Goal: Navigation & Orientation: Find specific page/section

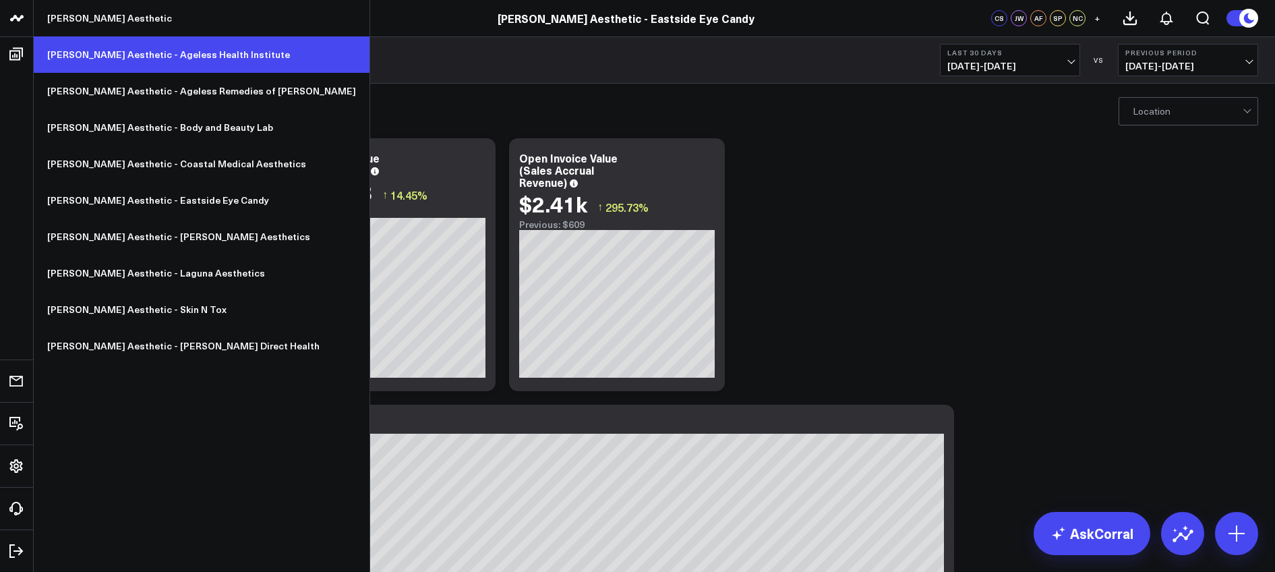
click at [80, 47] on link "[PERSON_NAME] Aesthetic - Ageless Health Institute" at bounding box center [202, 54] width 336 height 36
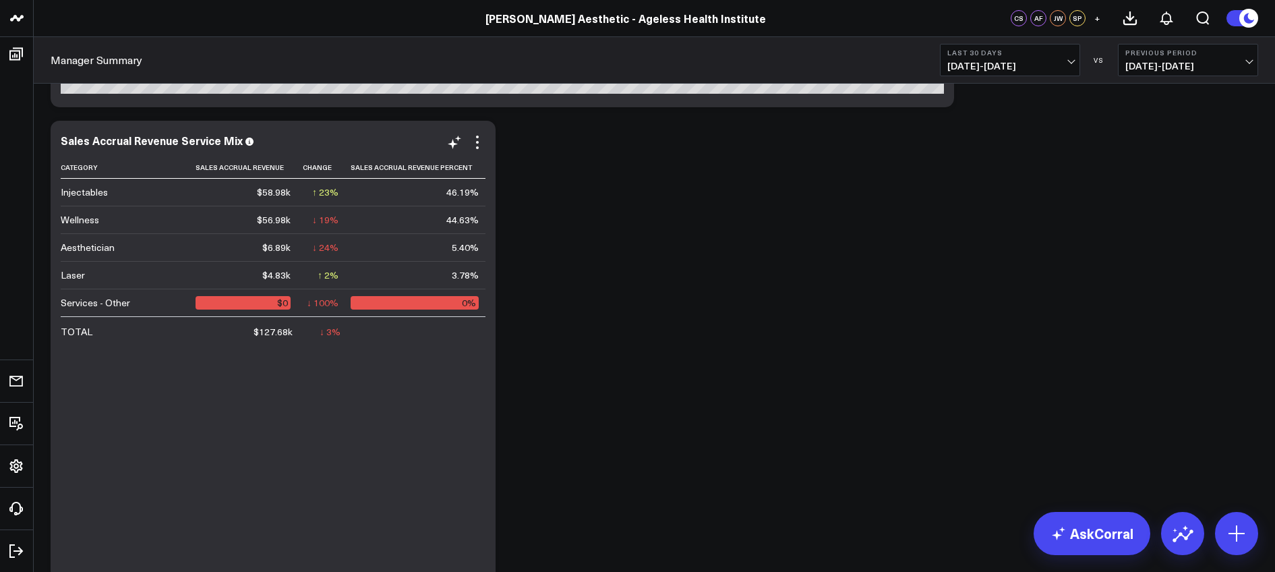
scroll to position [499, 0]
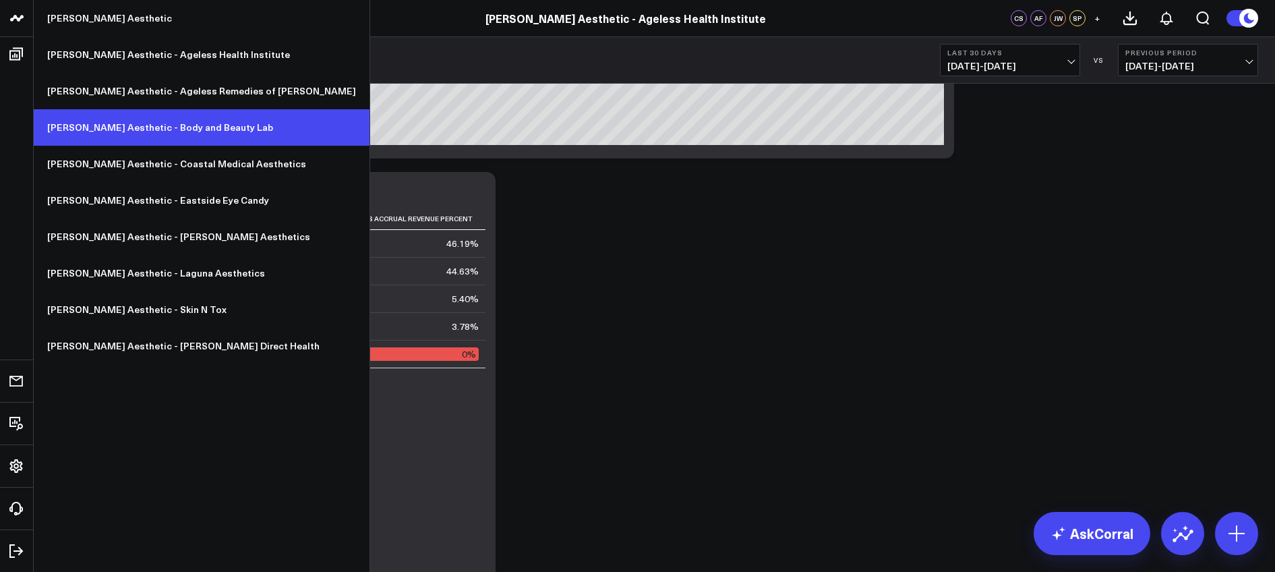
click at [94, 130] on link "[PERSON_NAME] Aesthetic - Body and Beauty Lab" at bounding box center [202, 127] width 336 height 36
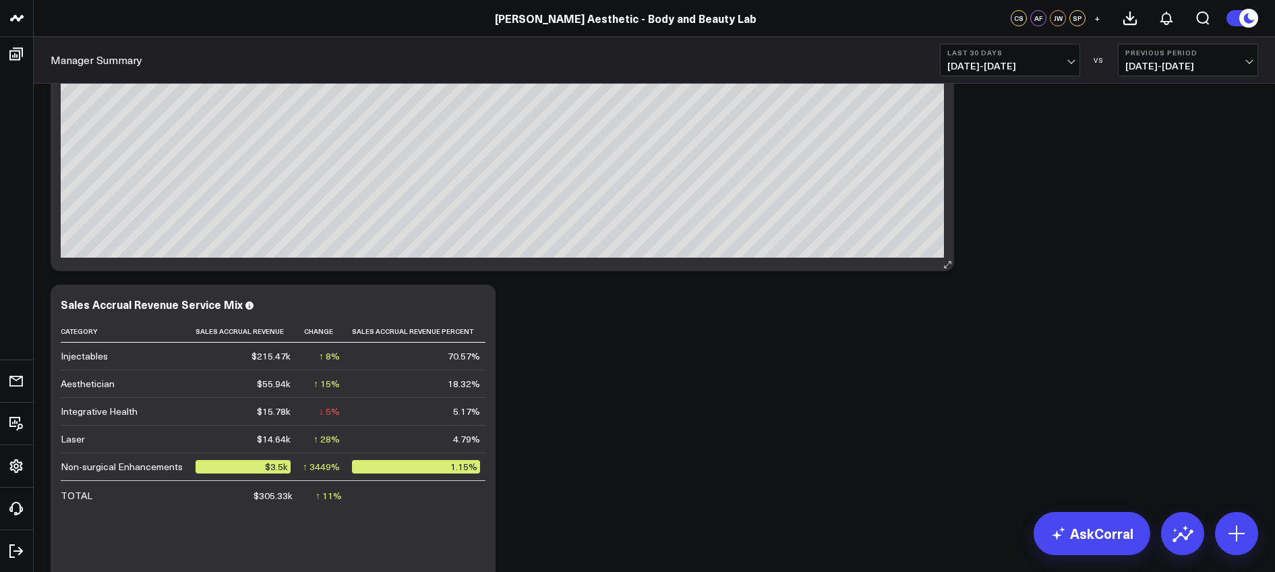
scroll to position [394, 0]
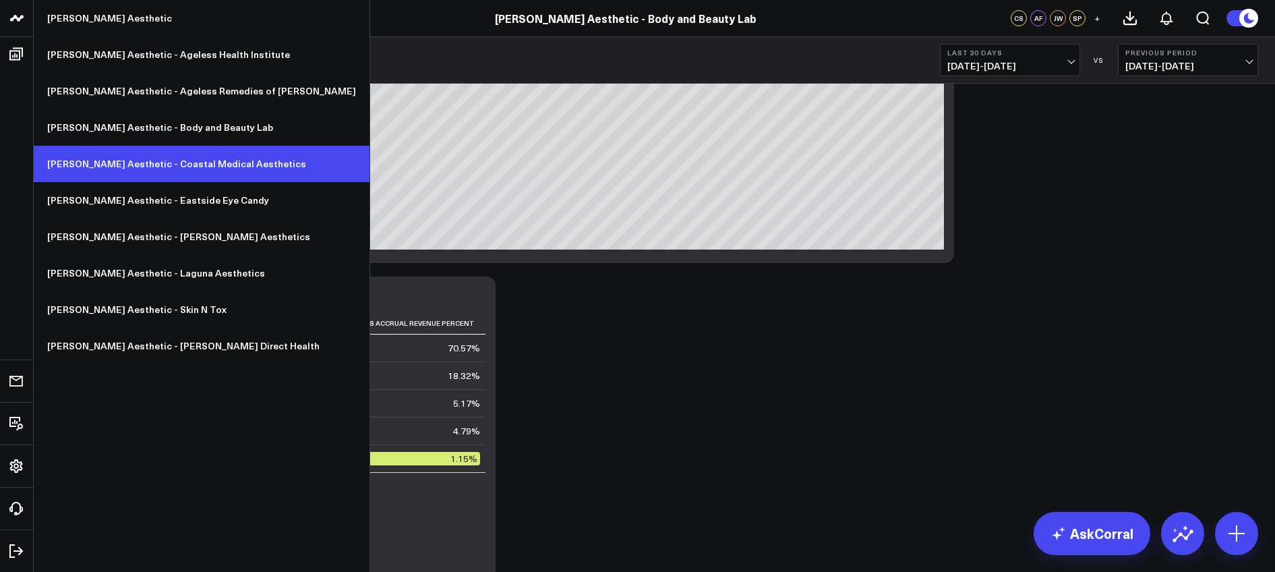
click at [124, 160] on link "[PERSON_NAME] Aesthetic - Coastal Medical Aesthetics" at bounding box center [202, 164] width 336 height 36
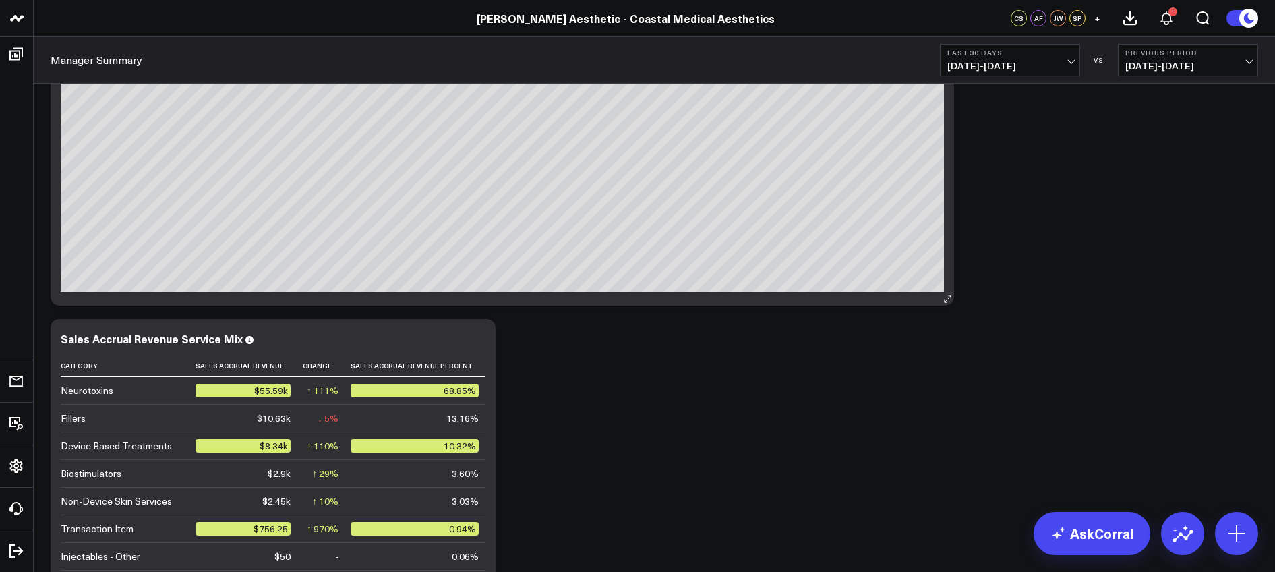
scroll to position [360, 0]
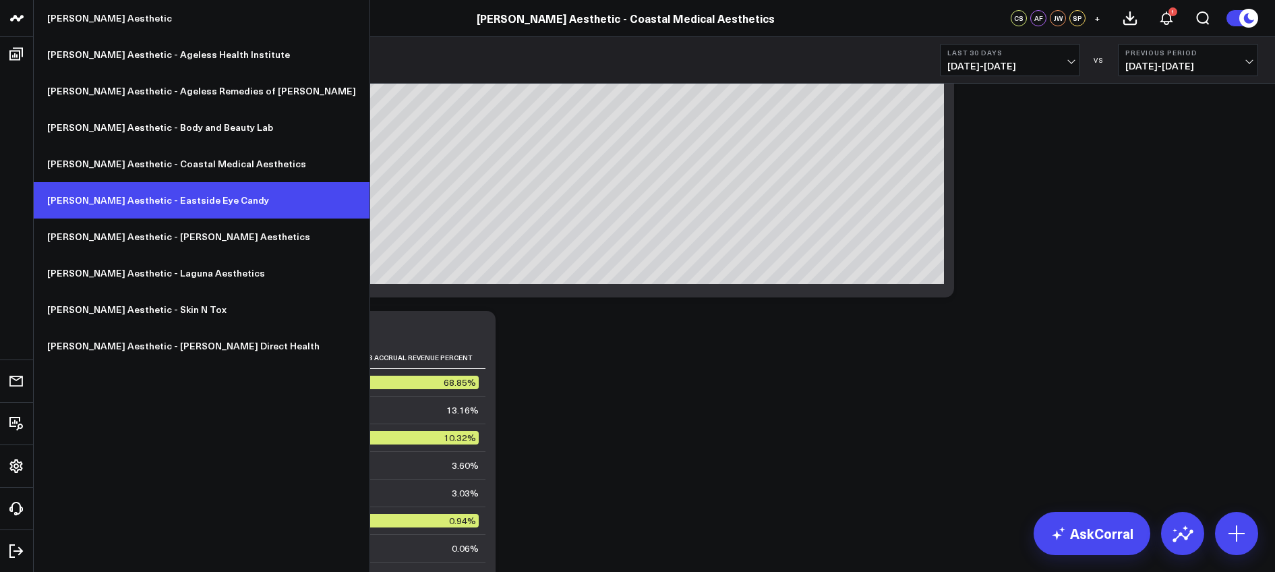
click at [111, 211] on link "[PERSON_NAME] Aesthetic - Eastside Eye Candy" at bounding box center [202, 200] width 336 height 36
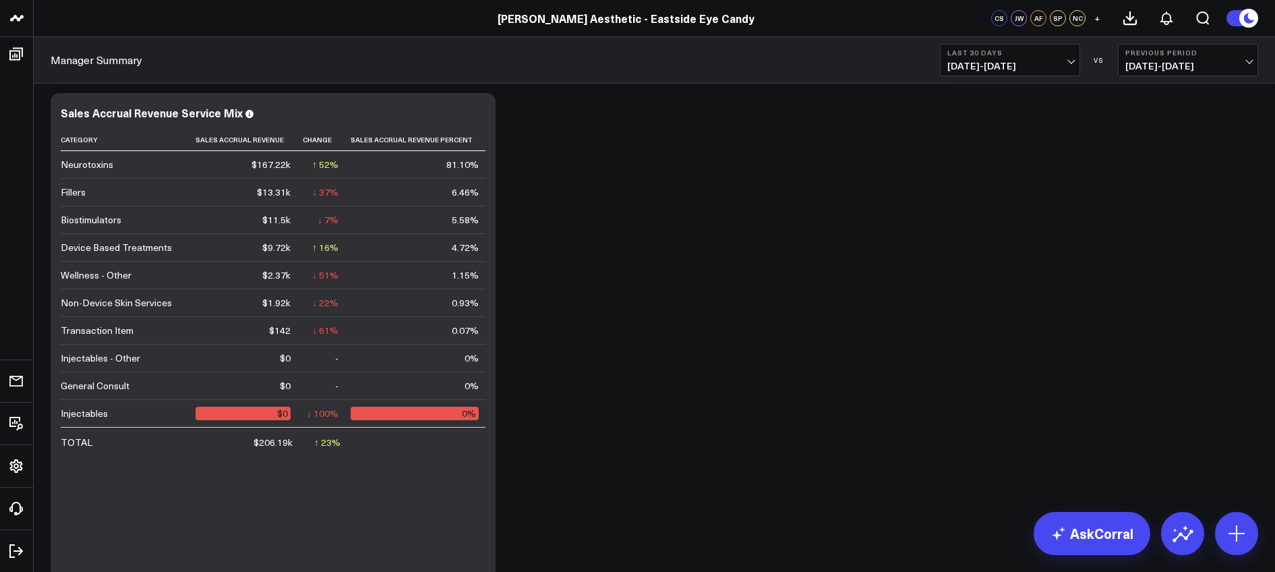
scroll to position [578, 0]
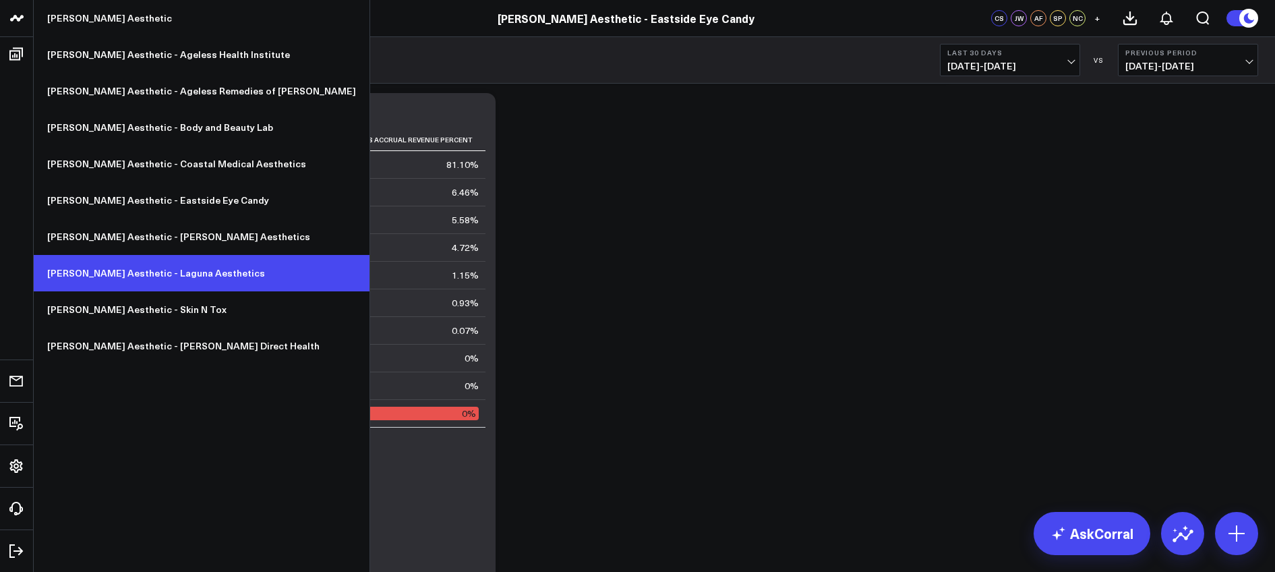
click at [118, 264] on link "[PERSON_NAME] Aesthetic - Laguna Aesthetics" at bounding box center [202, 273] width 336 height 36
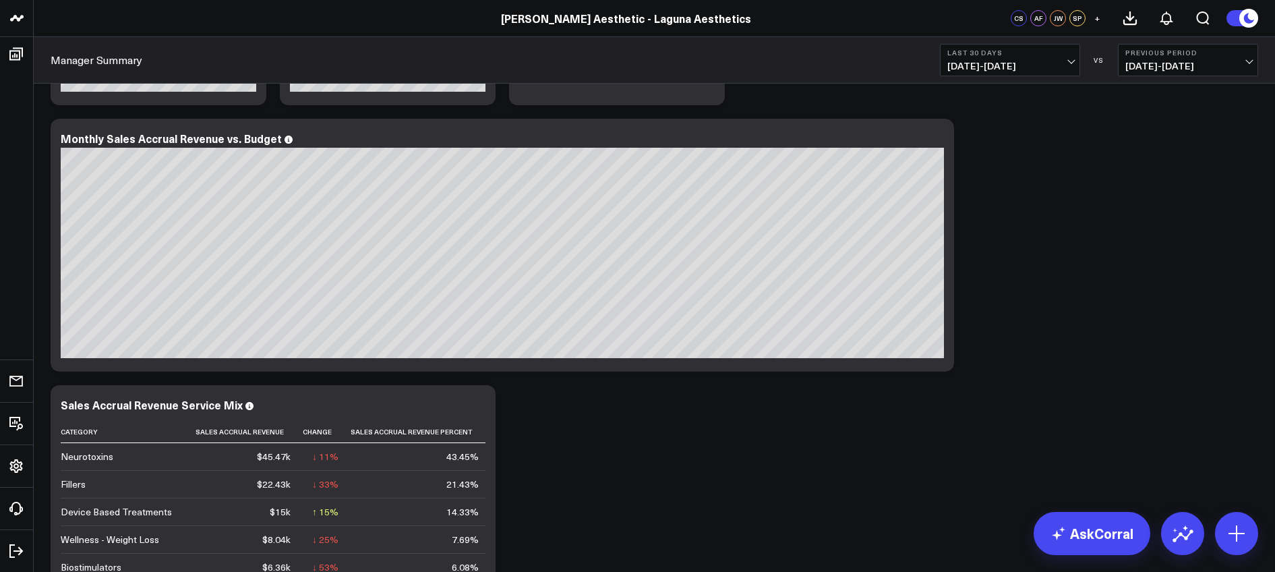
scroll to position [285, 0]
